Goal: Task Accomplishment & Management: Complete application form

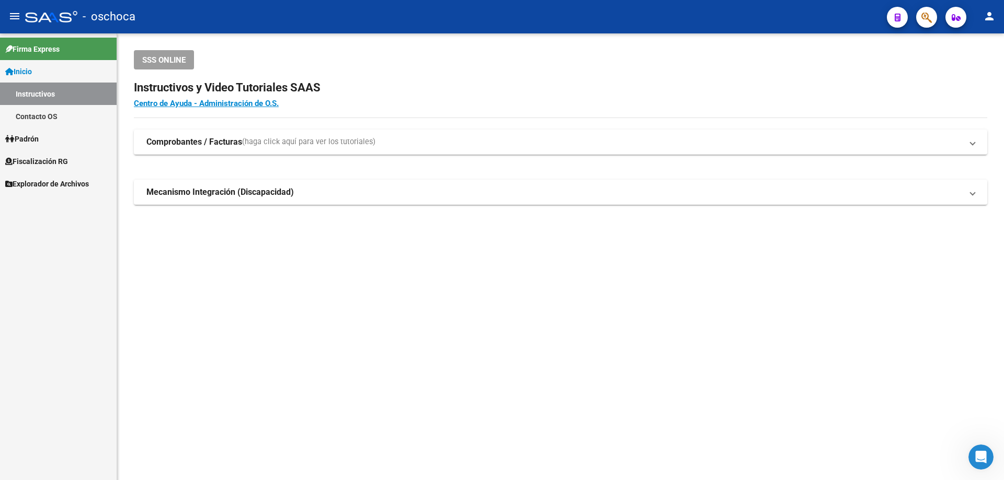
click at [42, 160] on span "Fiscalización RG" at bounding box center [36, 162] width 63 height 12
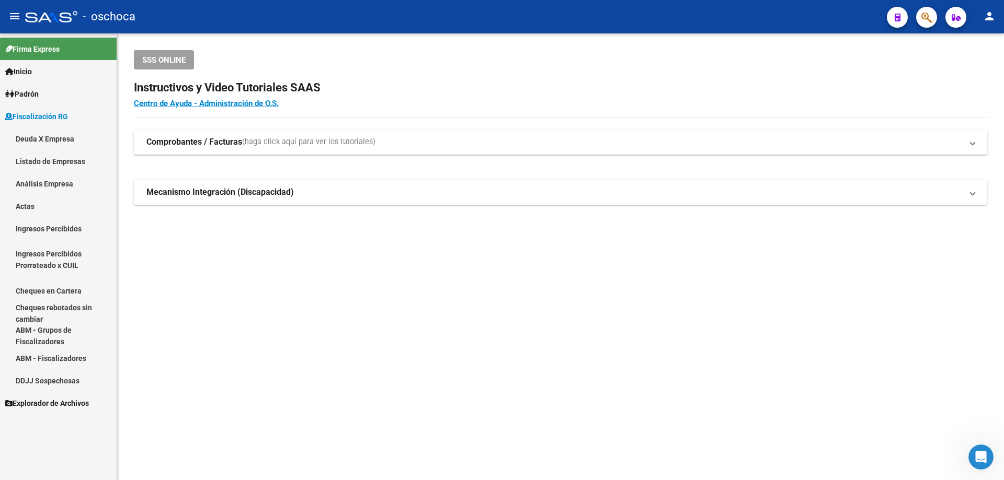
click at [49, 183] on link "Análisis Empresa" at bounding box center [58, 184] width 117 height 22
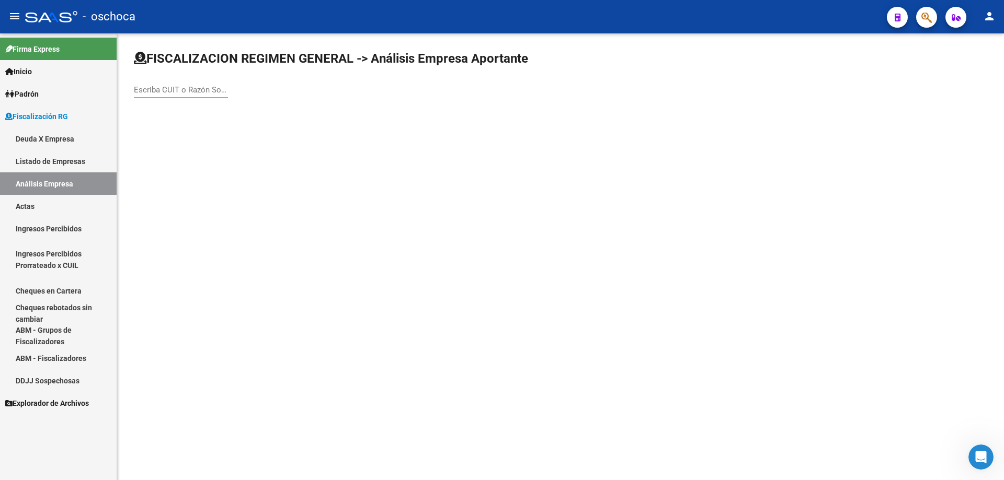
click at [145, 92] on input "Escriba CUIT o Razón Social para buscar" at bounding box center [181, 89] width 94 height 9
type input "30573572295"
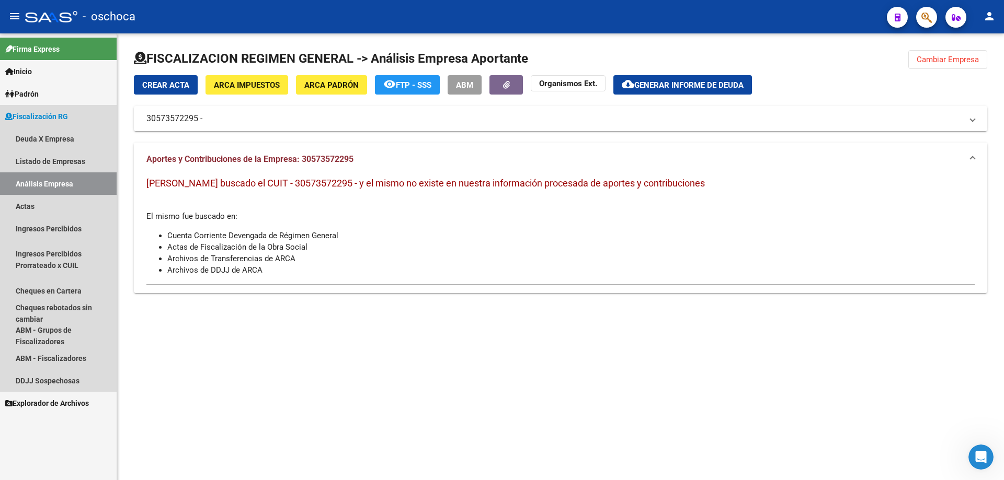
click at [67, 186] on link "Análisis Empresa" at bounding box center [58, 184] width 117 height 22
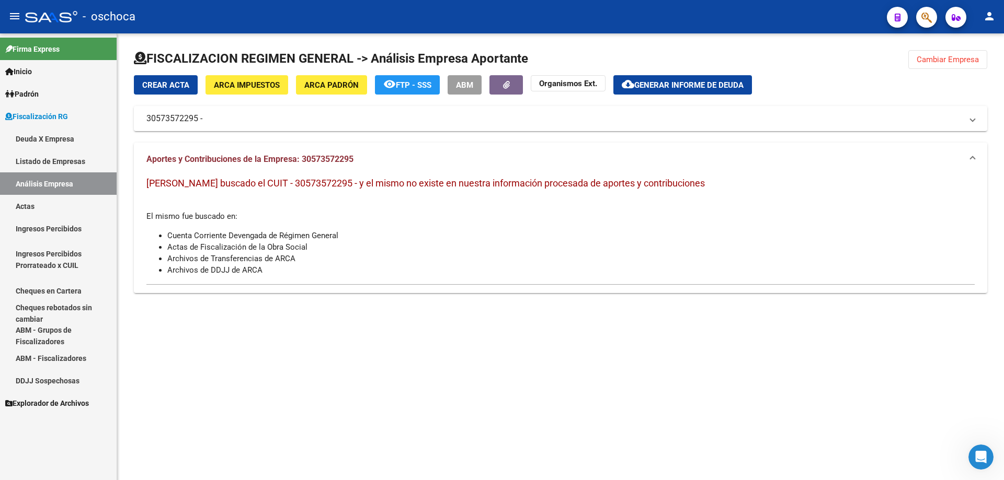
click at [936, 57] on span "Cambiar Empresa" at bounding box center [947, 59] width 62 height 9
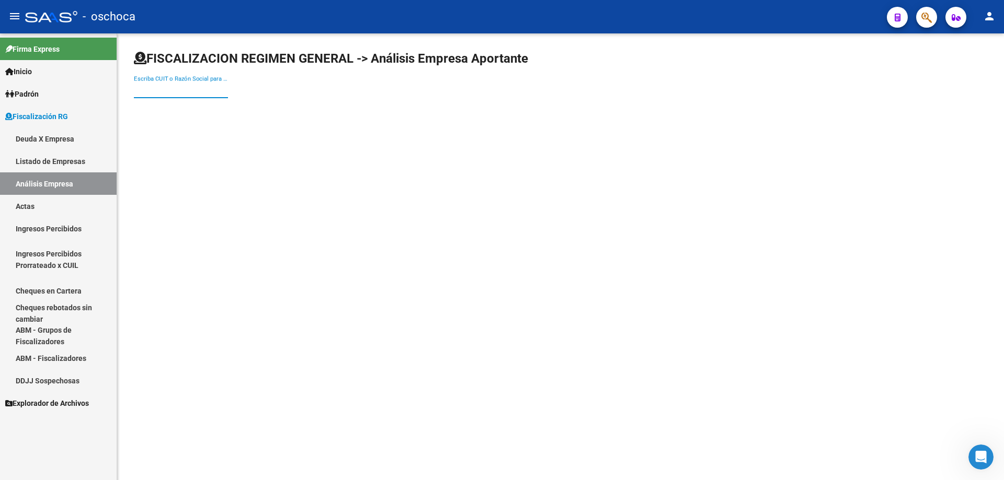
drag, startPoint x: 146, startPoint y: 87, endPoint x: 159, endPoint y: 99, distance: 18.1
click at [146, 88] on input "Escriba CUIT o Razón Social para buscar" at bounding box center [181, 89] width 94 height 9
type input "30579572295"
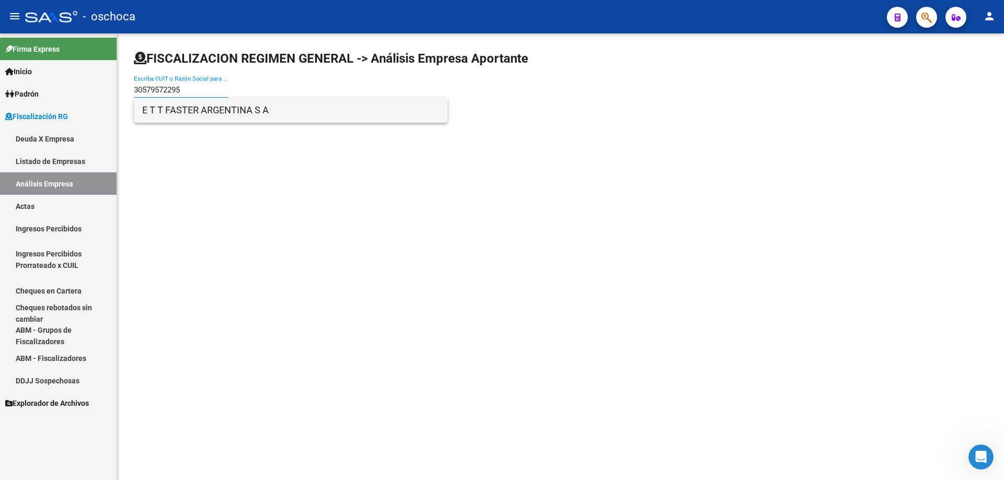
click at [177, 108] on span "E T T FASTER ARGENTINA S A" at bounding box center [290, 110] width 297 height 25
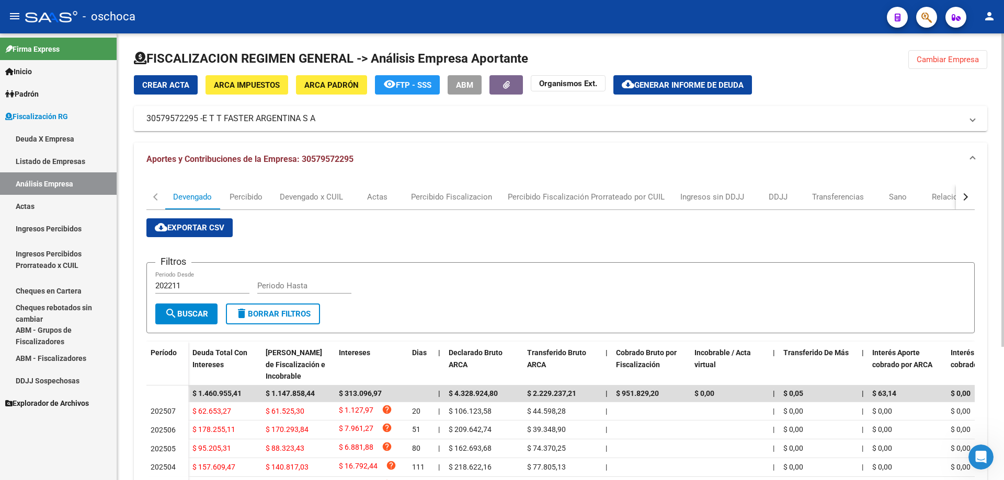
click at [162, 88] on span "Crear Acta" at bounding box center [165, 85] width 47 height 9
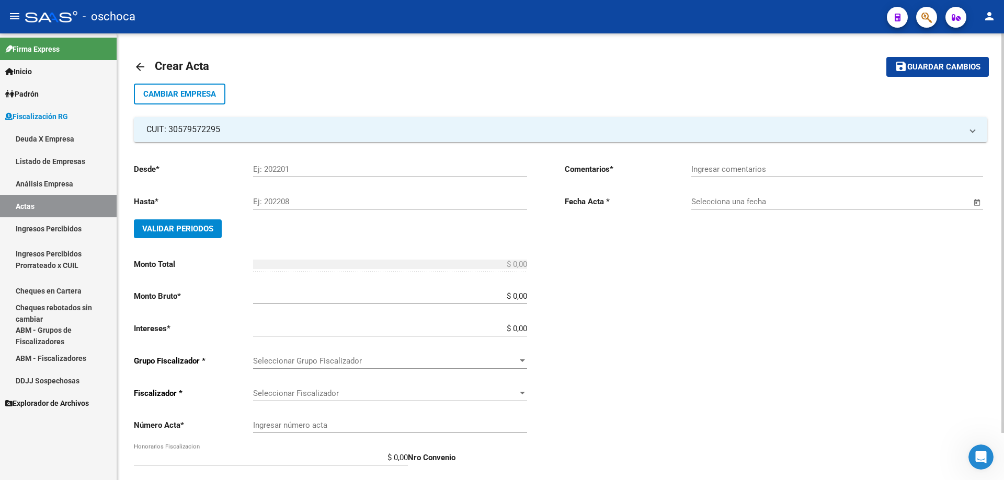
click at [263, 173] on input "Ej: 202201" at bounding box center [390, 169] width 274 height 9
type input "202406"
click at [278, 205] on input "Ej: 202208" at bounding box center [390, 201] width 274 height 9
type input "202503"
click at [190, 235] on button "Validar Periodos" at bounding box center [178, 229] width 88 height 19
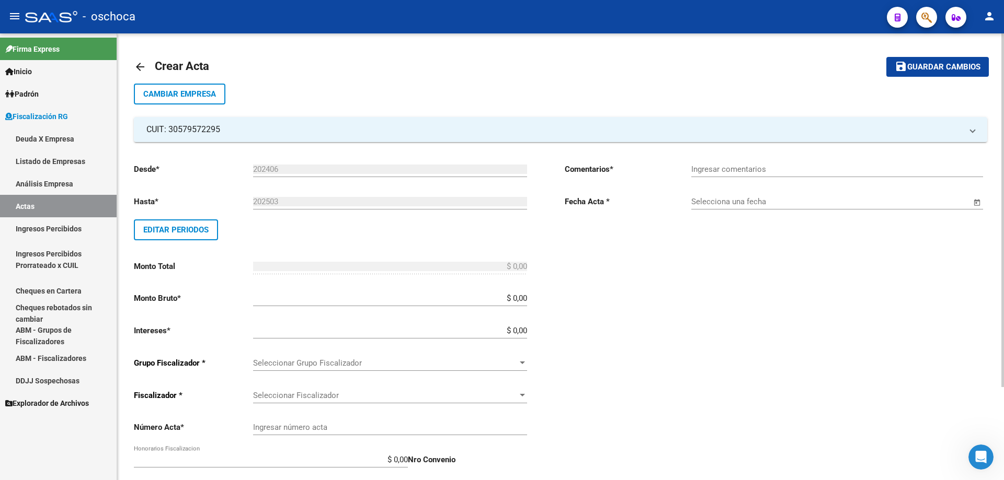
click at [527, 298] on div "Desde * 202406 Ej: 202201 Hasta * 202503 Ej: 202208 Editar Periodos Monto Total…" at bounding box center [332, 364] width 397 height 418
type input "$ 989.044,86"
click at [524, 364] on div at bounding box center [522, 363] width 5 height 3
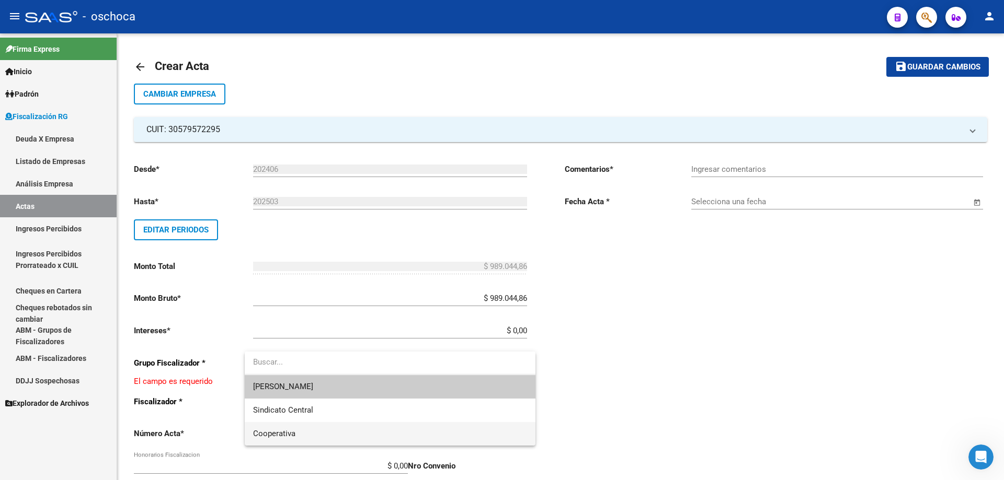
click at [472, 438] on span "Cooperativa" at bounding box center [390, 434] width 274 height 24
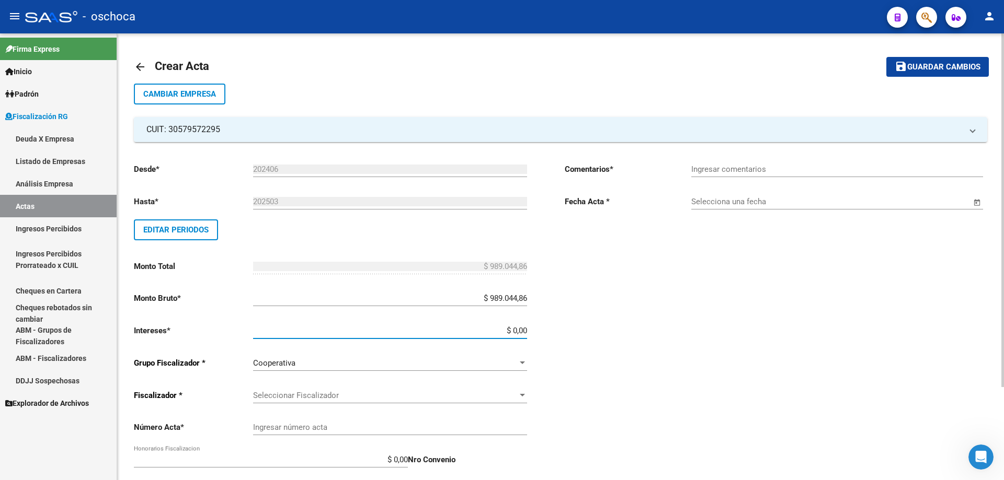
click at [525, 329] on input "$ 0,00" at bounding box center [390, 330] width 274 height 9
type input "$ 29.671,35"
type input "$ 1.018.716,21"
click at [447, 388] on div "Seleccionar Fiscalizador Seleccionar Fiscalizador" at bounding box center [390, 392] width 274 height 22
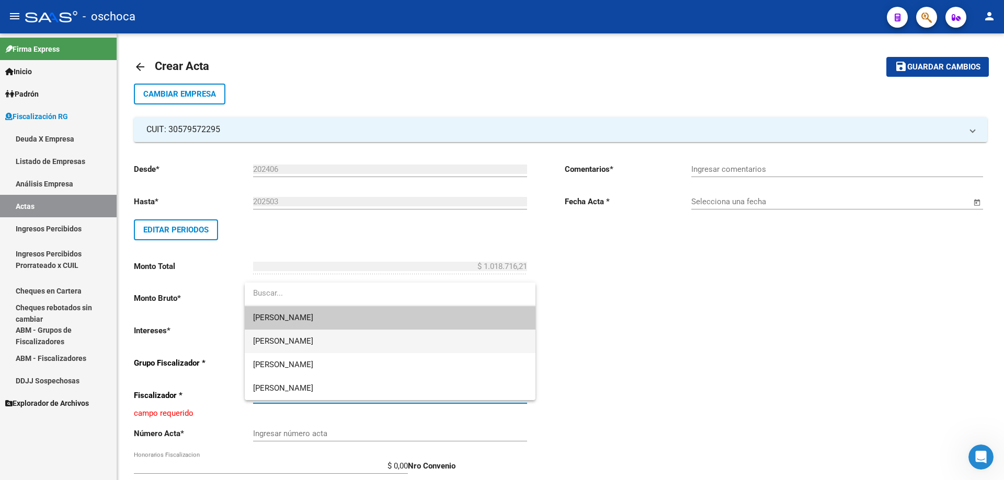
click at [439, 337] on span "[PERSON_NAME]" at bounding box center [390, 342] width 274 height 24
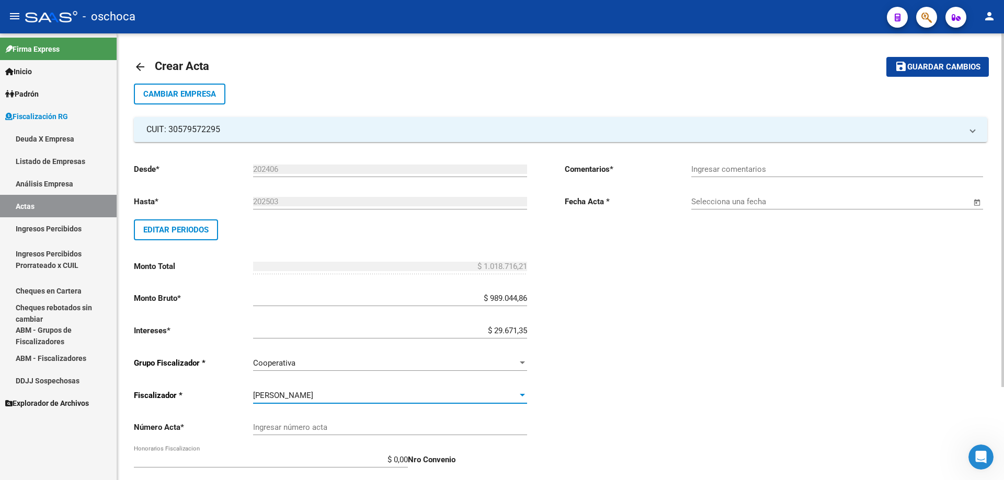
click at [374, 429] on input "Ingresar número acta" at bounding box center [390, 427] width 274 height 9
type input "104801"
click at [816, 168] on input "Ingresar comentarios" at bounding box center [837, 169] width 292 height 9
type input "E"
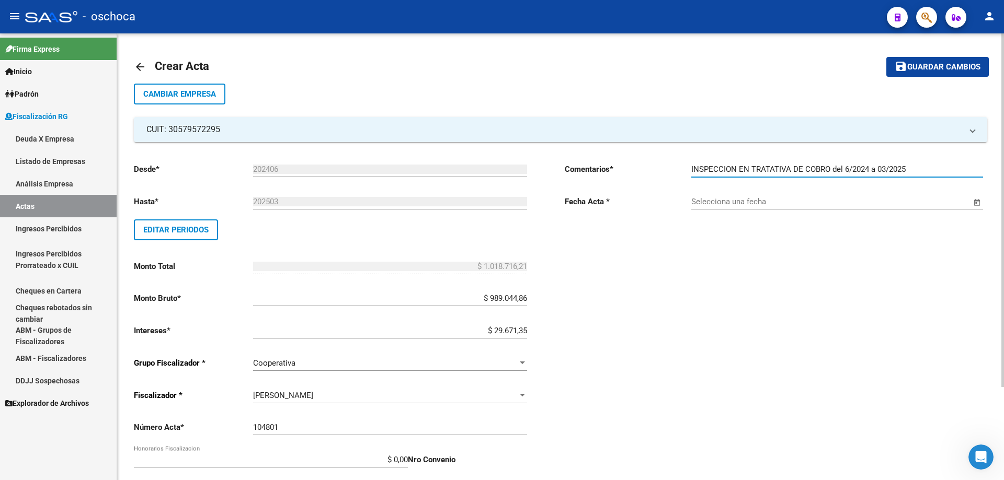
type input "INSPECCION EN TRATATIVA DE COBRO del 6/2024 a 03/2025"
click at [736, 200] on input "Selecciona una fecha" at bounding box center [831, 201] width 280 height 9
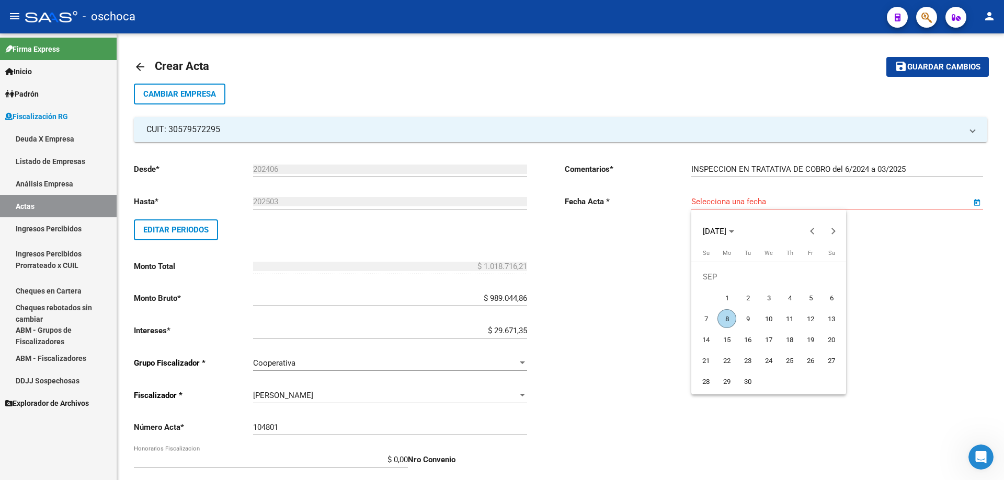
click at [728, 324] on span "8" at bounding box center [726, 318] width 19 height 19
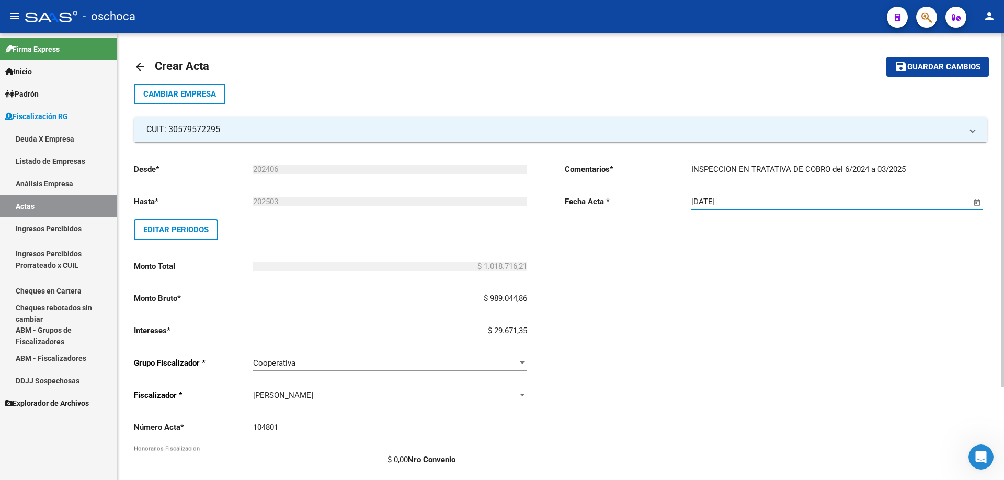
click at [975, 204] on span "Open calendar" at bounding box center [977, 202] width 25 height 25
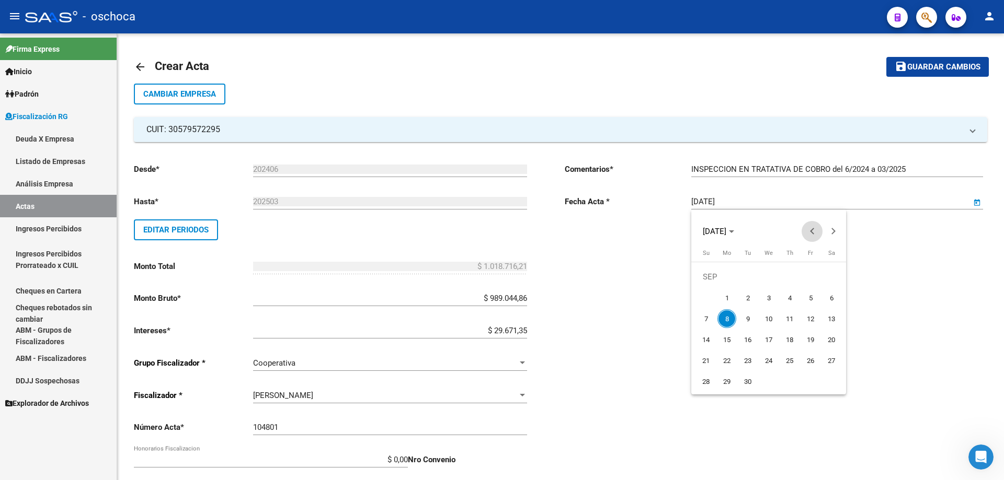
click at [811, 231] on button "Previous month" at bounding box center [811, 231] width 21 height 21
click at [813, 230] on button "Previous month" at bounding box center [811, 231] width 21 height 21
click at [814, 231] on button "Previous month" at bounding box center [811, 231] width 21 height 21
click at [728, 364] on span "23" at bounding box center [726, 360] width 19 height 19
type input "[DATE]"
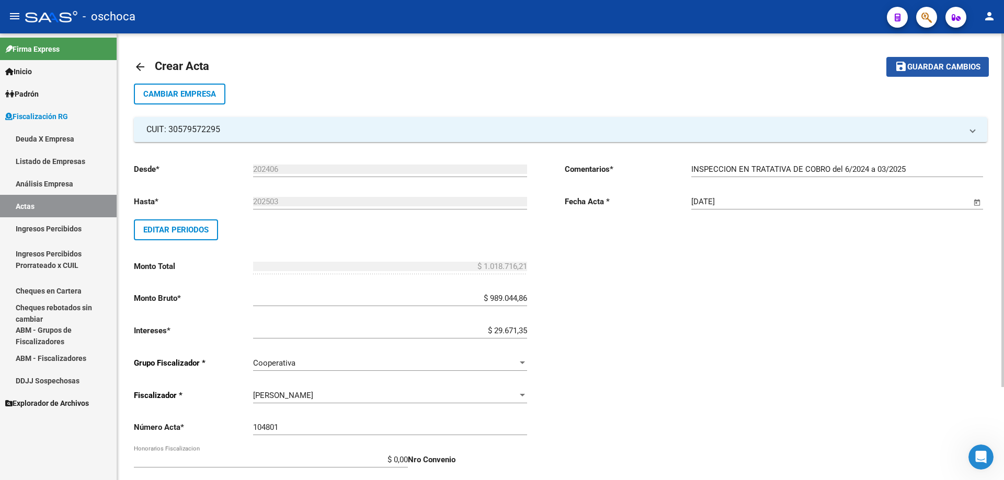
click at [928, 70] on span "Guardar cambios" at bounding box center [943, 67] width 73 height 9
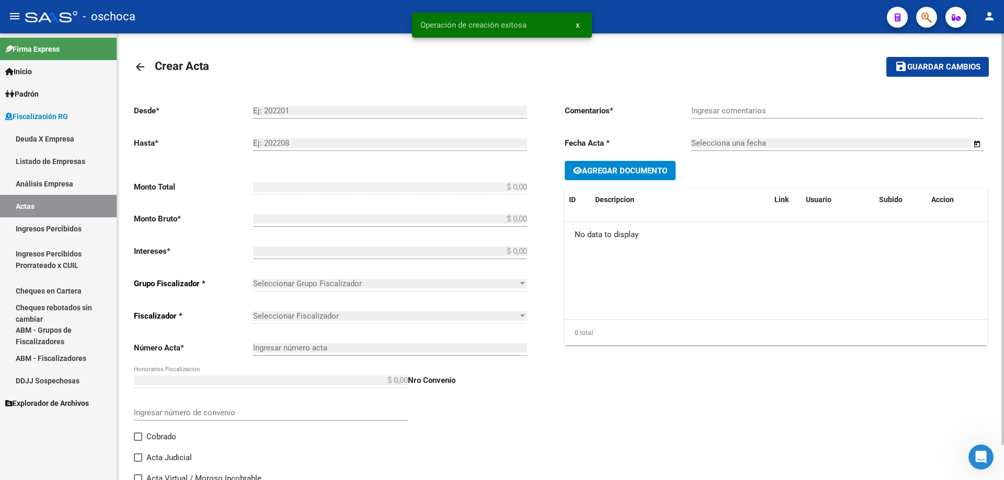
type input "202406"
type input "202503"
type input "$ 1.018.716,21"
type input "$ 989.044,86"
type input "$ 29.671,35"
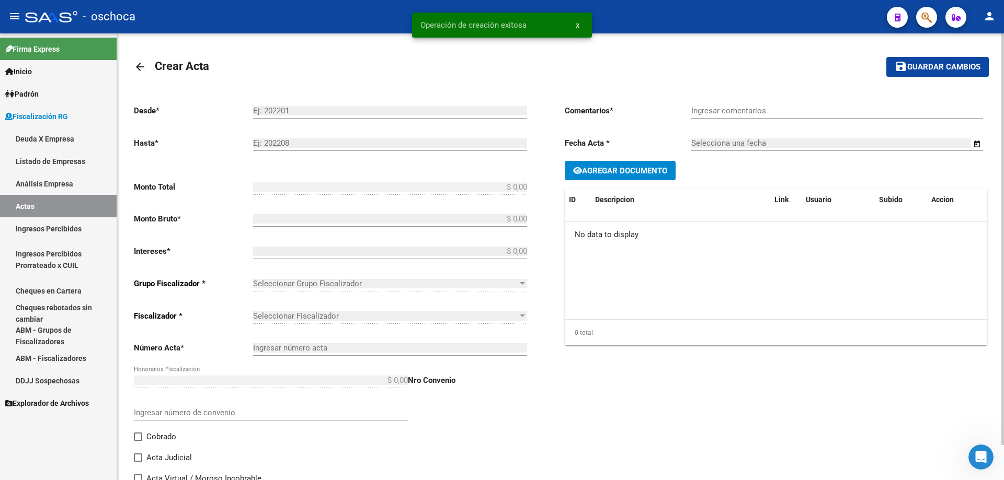
type input "104801"
type input "INSPECCION EN TRATATIVA DE COBRO del 6/2024 a 03/2025"
type input "[DATE]"
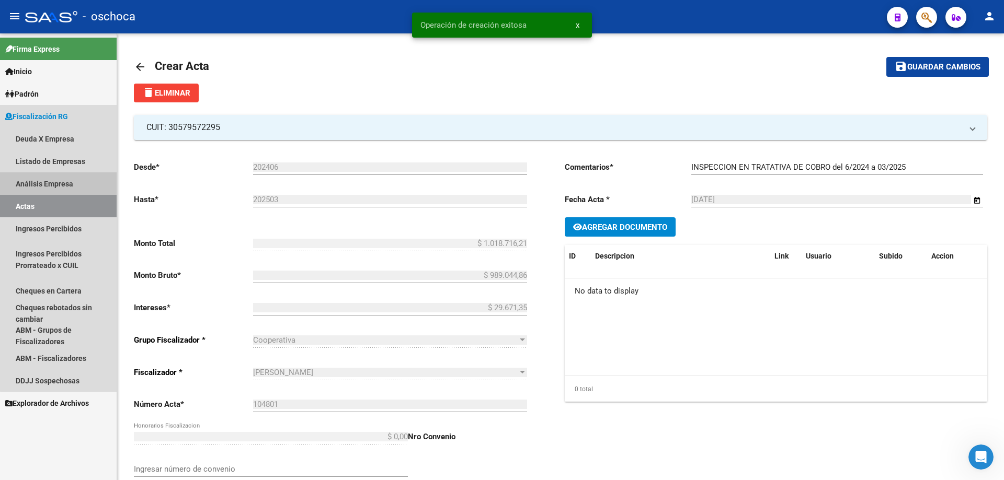
click at [65, 184] on link "Análisis Empresa" at bounding box center [58, 184] width 117 height 22
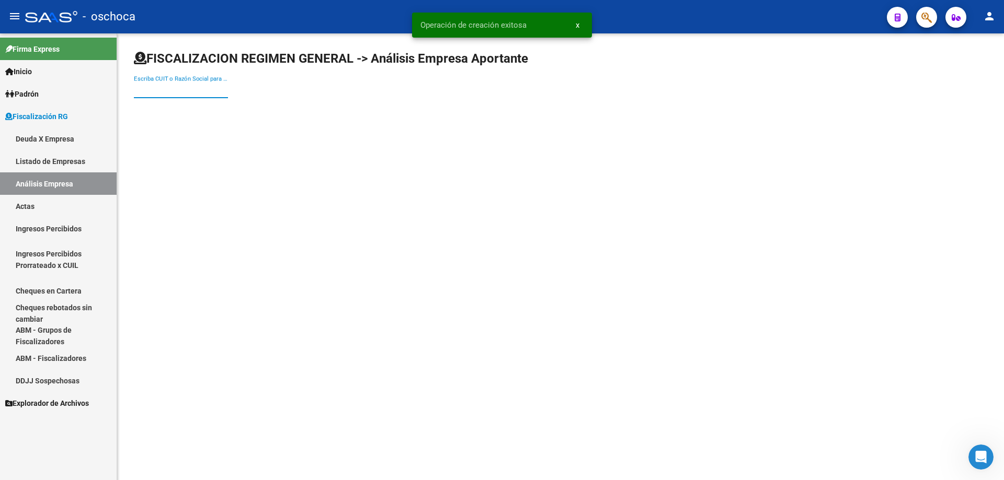
click at [168, 93] on input "Escriba CUIT o Razón Social para buscar" at bounding box center [181, 89] width 94 height 9
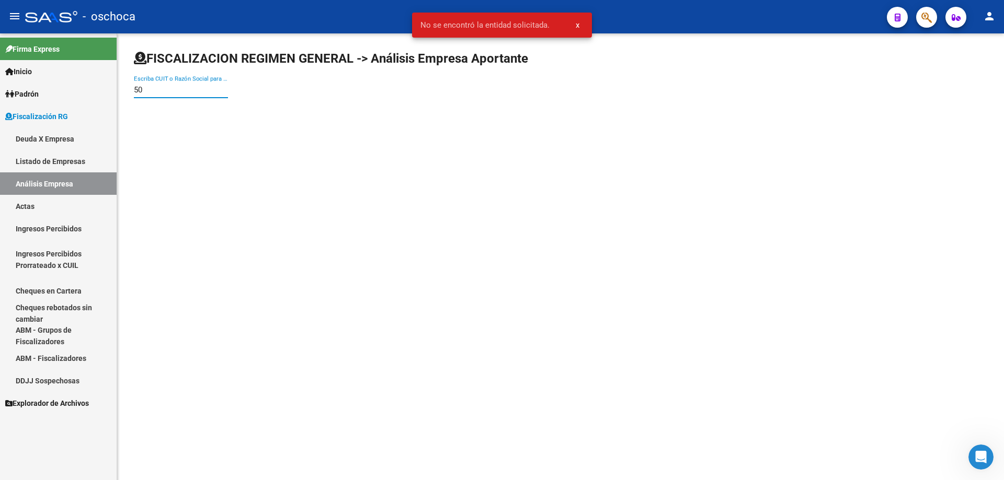
type input "5"
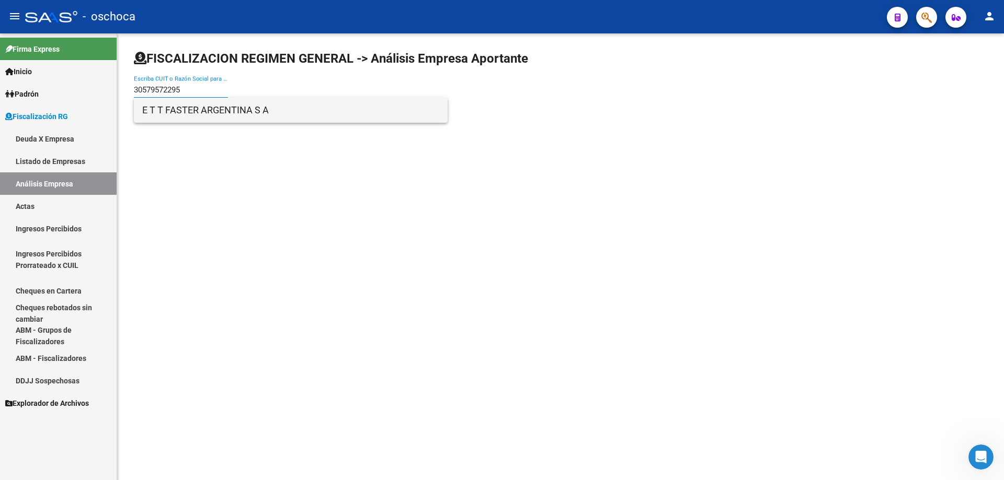
type input "30579572295"
click at [173, 107] on span "E T T FASTER ARGENTINA S A" at bounding box center [290, 110] width 297 height 25
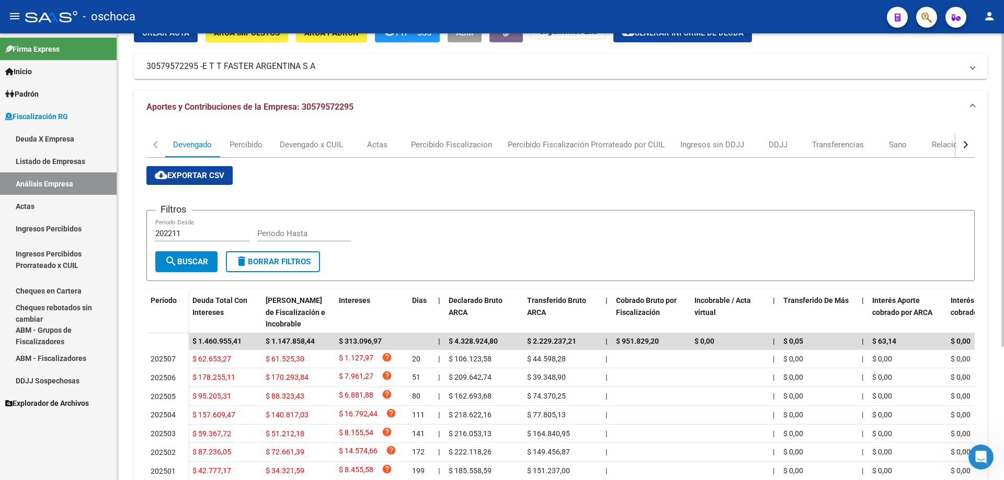
scroll to position [105, 0]
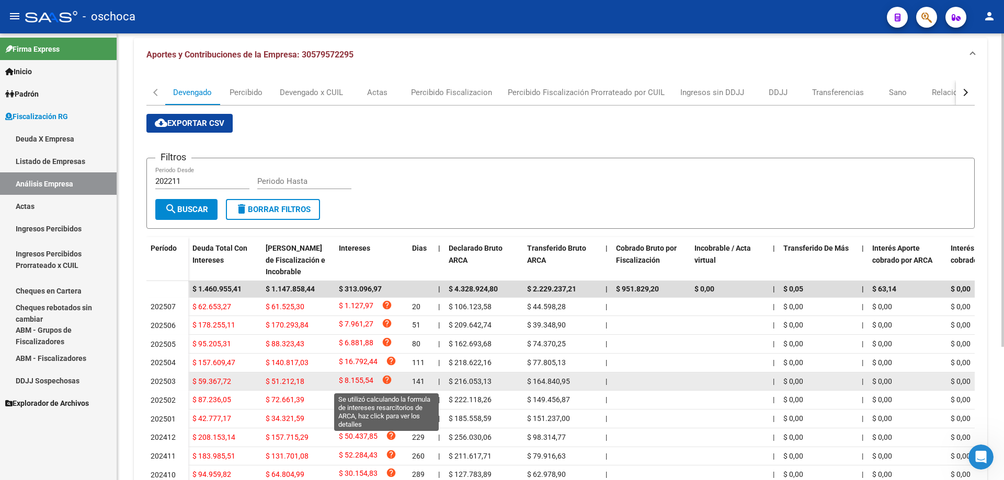
click at [389, 378] on icon "help" at bounding box center [387, 380] width 10 height 10
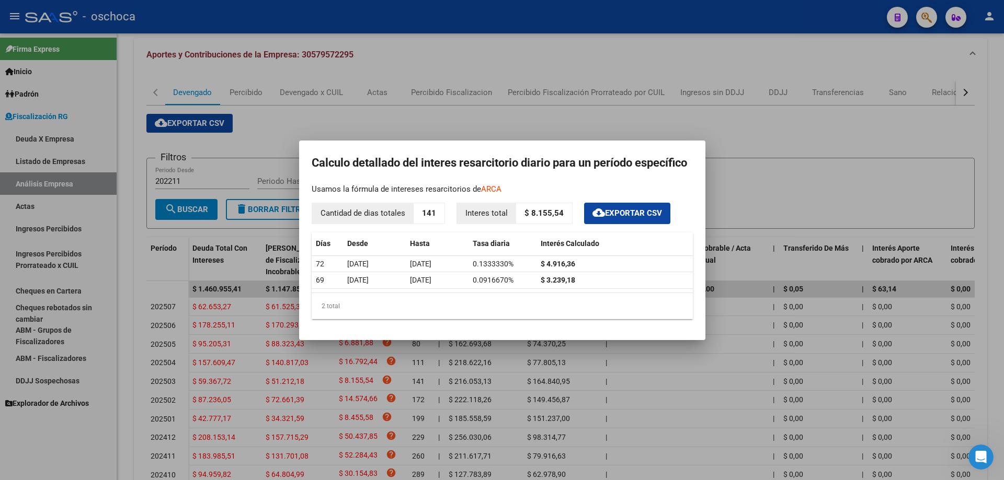
click at [256, 345] on div at bounding box center [502, 240] width 1004 height 480
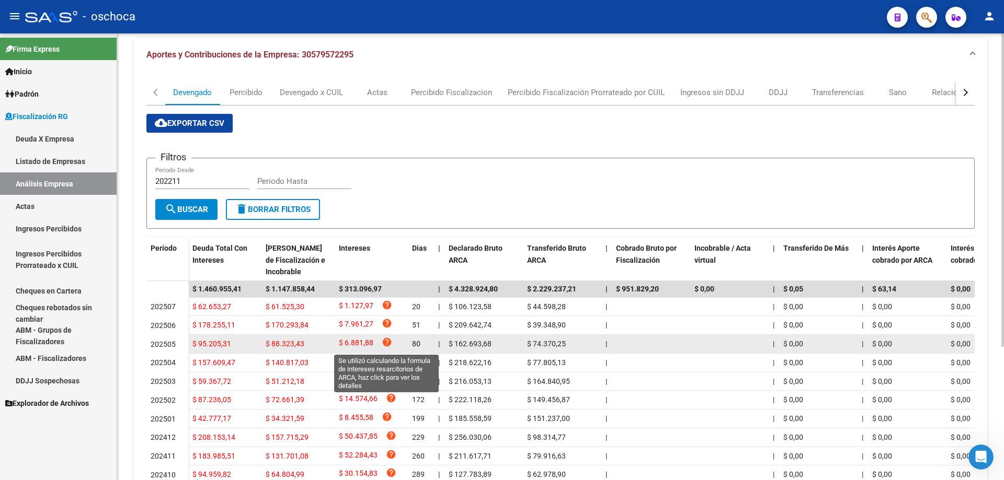
click at [384, 343] on icon "help" at bounding box center [387, 342] width 10 height 10
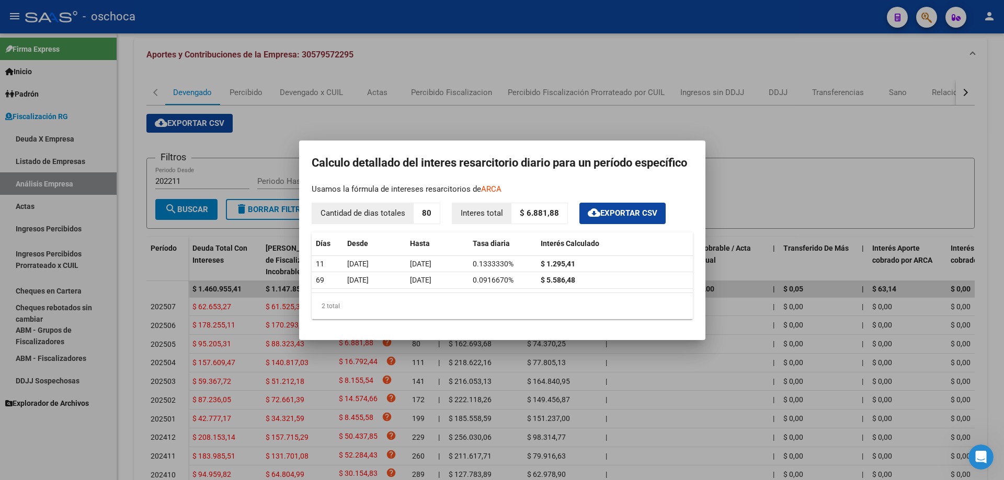
click at [259, 359] on div at bounding box center [502, 240] width 1004 height 480
